Goal: Task Accomplishment & Management: Manage account settings

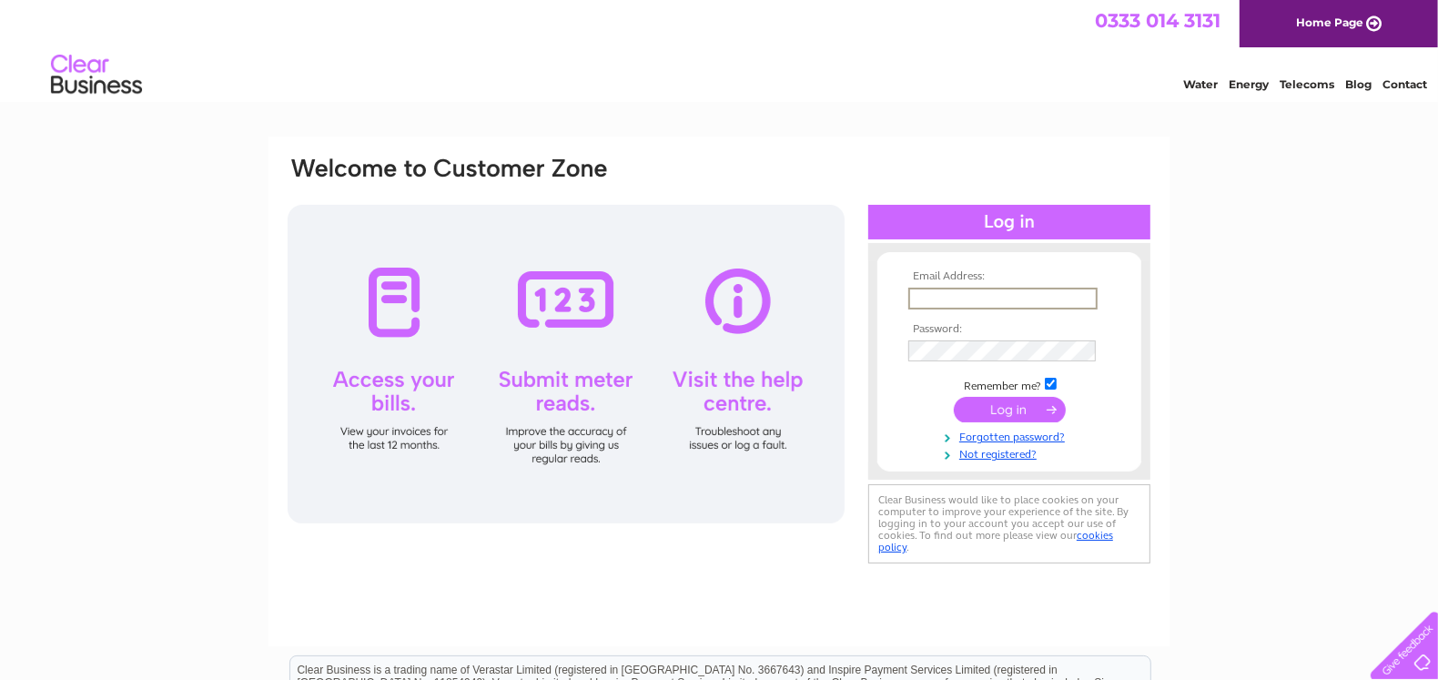
click at [1293, 240] on div "Email Address: Password:" at bounding box center [719, 547] width 1438 height 821
click at [1013, 283] on td at bounding box center [1009, 297] width 211 height 29
click at [1013, 292] on input "text" at bounding box center [1003, 299] width 189 height 22
type input "glasgow@teneo.com"
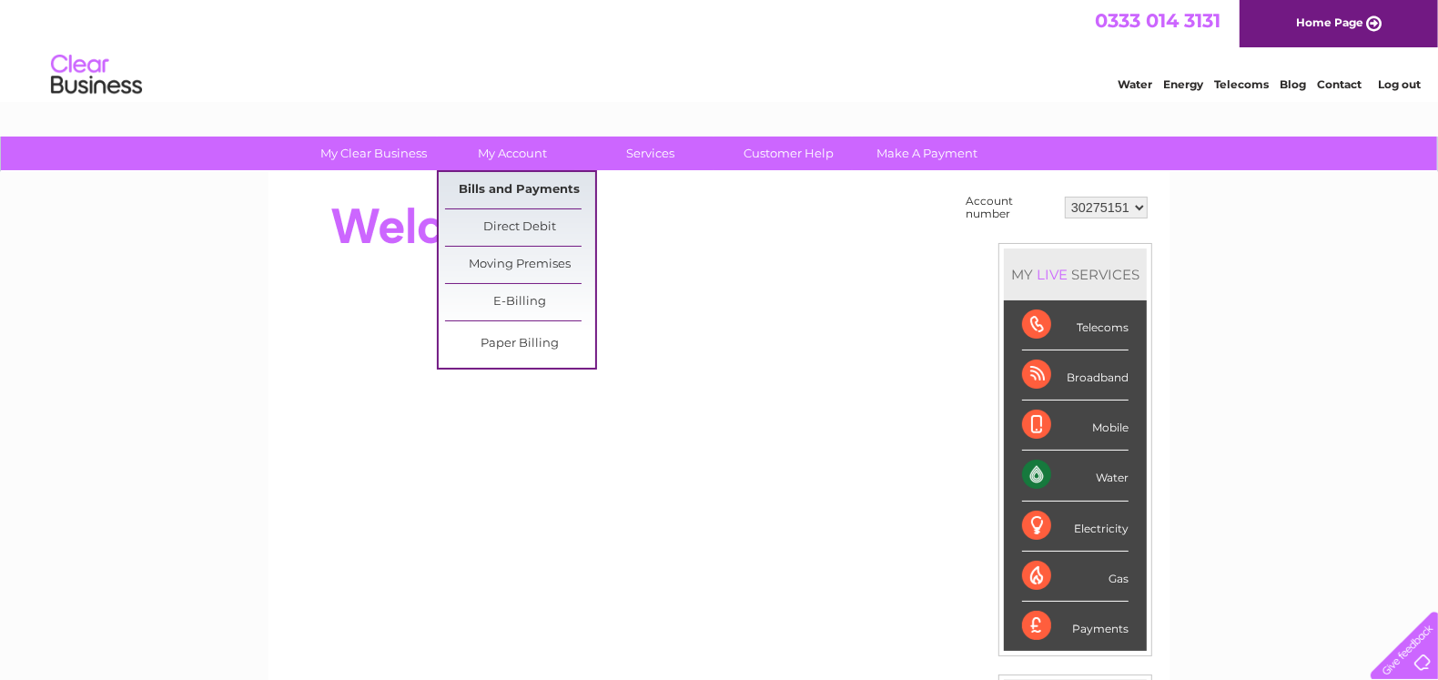
click at [530, 190] on link "Bills and Payments" at bounding box center [520, 190] width 150 height 36
click at [531, 192] on link "Bills and Payments" at bounding box center [520, 190] width 150 height 36
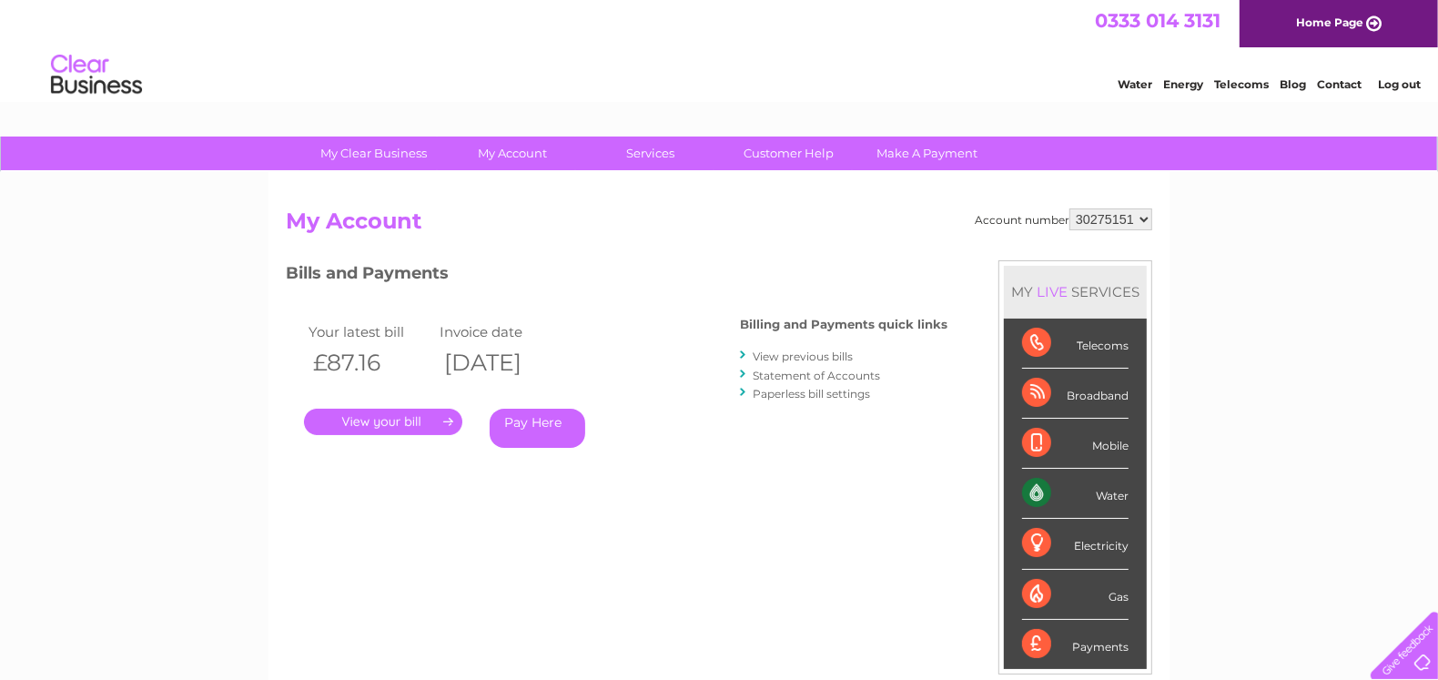
click at [397, 425] on link "." at bounding box center [383, 422] width 158 height 26
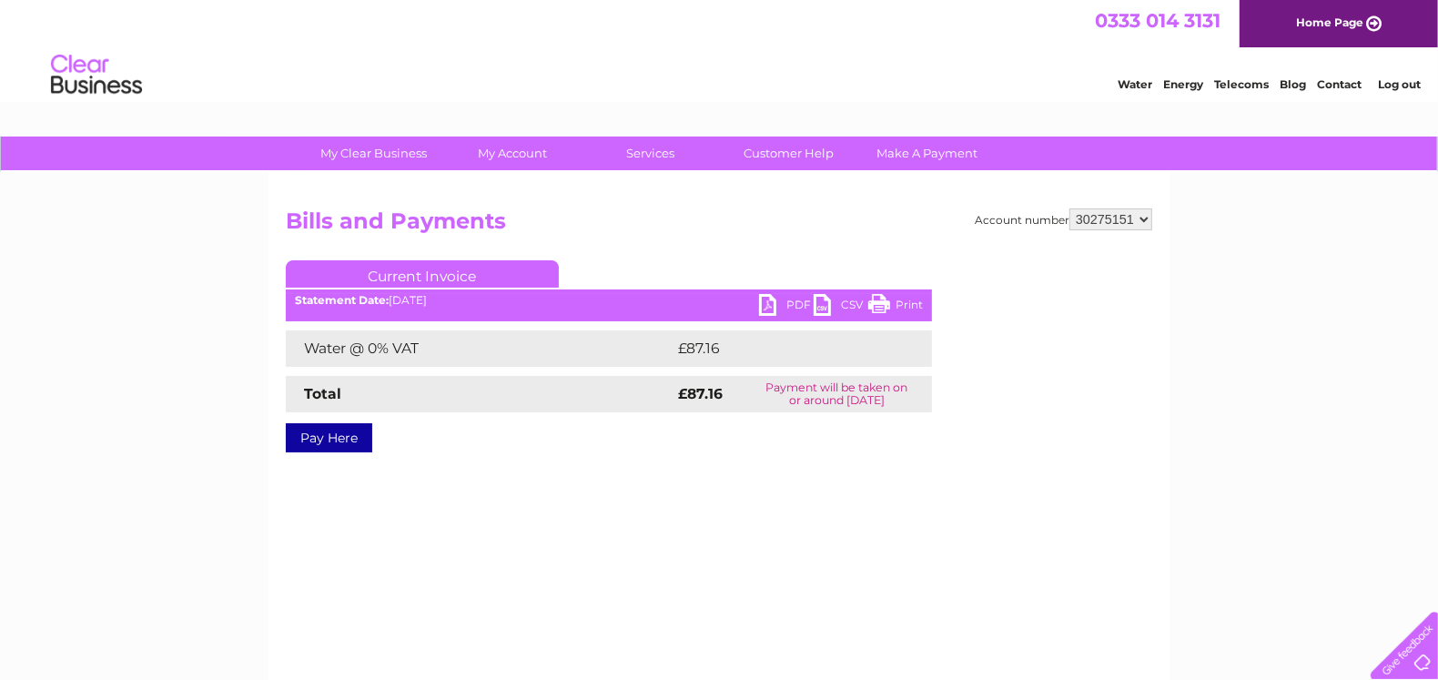
click at [786, 298] on link "PDF" at bounding box center [786, 307] width 55 height 26
